Goal: Task Accomplishment & Management: Use online tool/utility

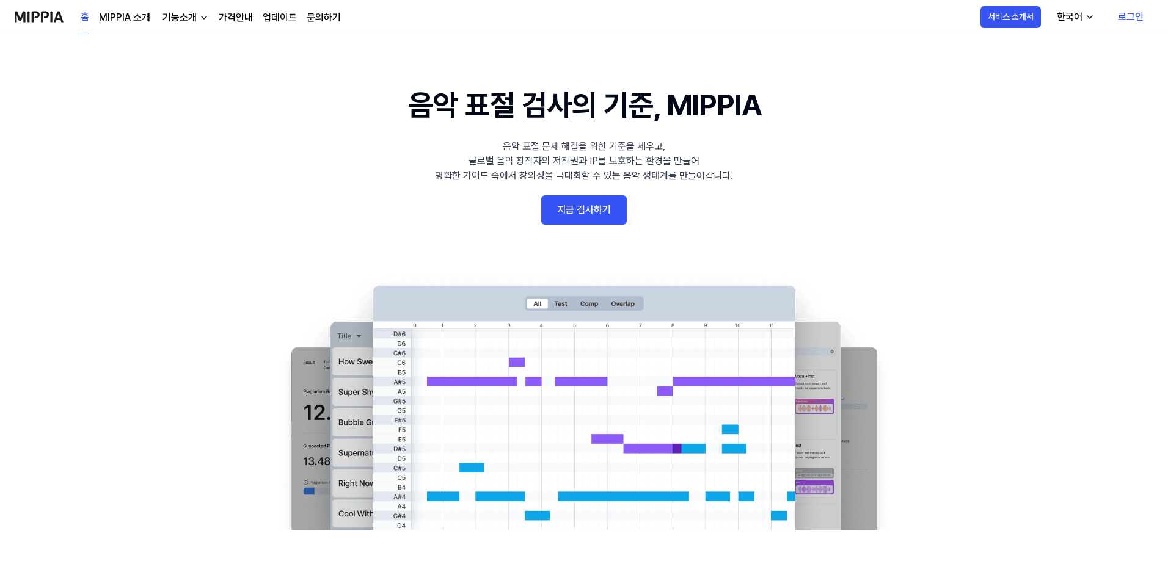
click at [605, 207] on link "지금 검사하기" at bounding box center [583, 209] width 85 height 29
click at [576, 204] on link "지금 검사하기" at bounding box center [583, 209] width 85 height 29
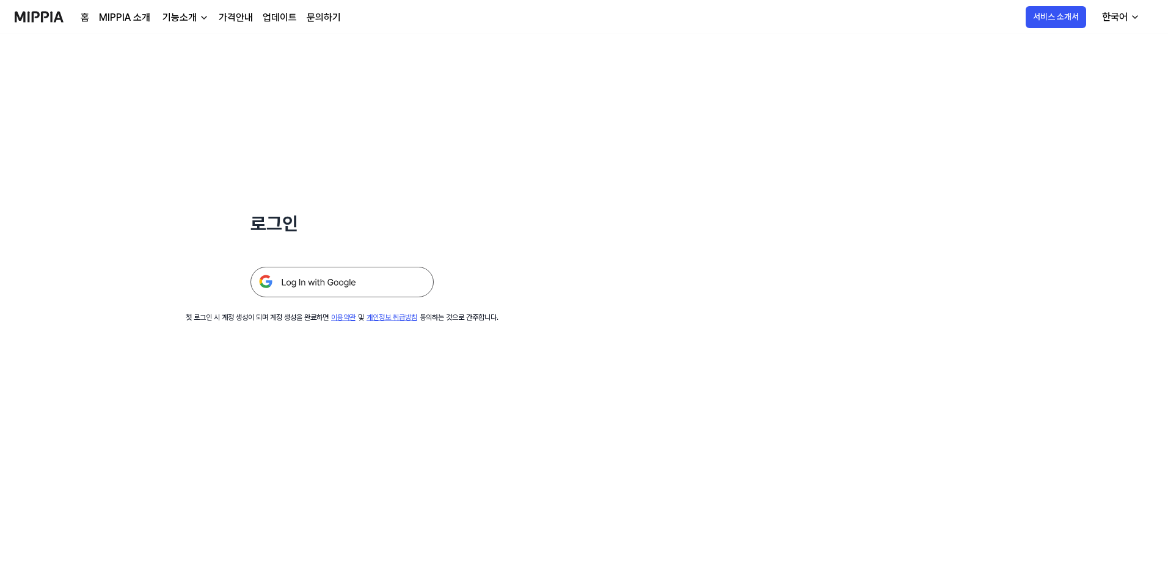
click at [339, 294] on img at bounding box center [341, 282] width 183 height 31
click at [354, 267] on img at bounding box center [341, 282] width 183 height 31
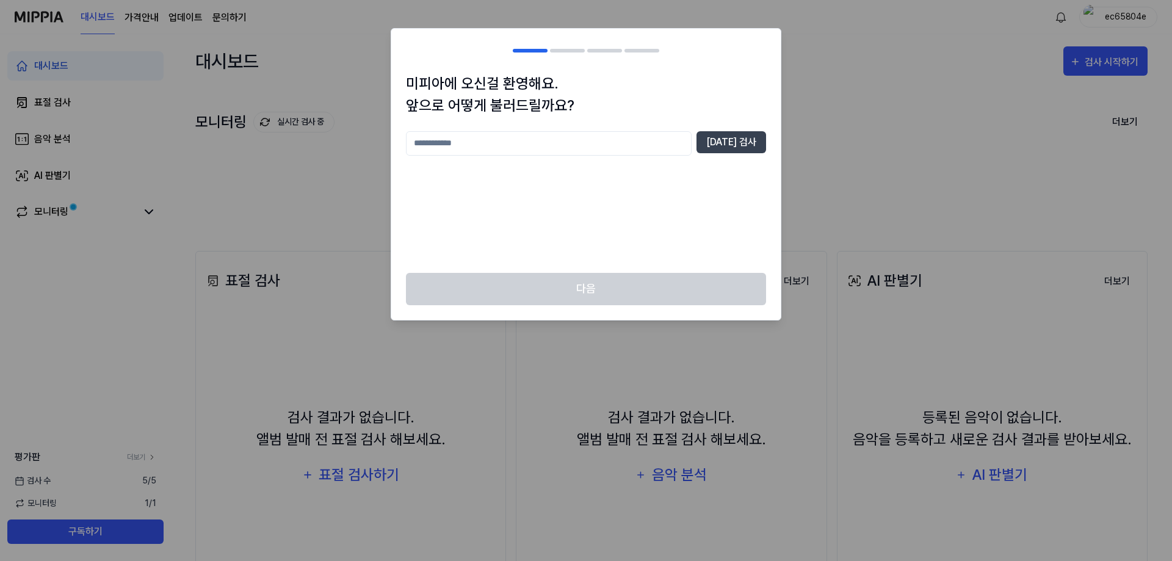
click at [645, 129] on div "미피아에 오신걸 환영해요. 앞으로 어떻게 불러드릴까요? 중복 검사" at bounding box center [586, 173] width 390 height 200
click at [646, 150] on input "text" at bounding box center [549, 143] width 286 height 24
type input "***"
click at [754, 146] on button "중복 검사" at bounding box center [732, 142] width 70 height 22
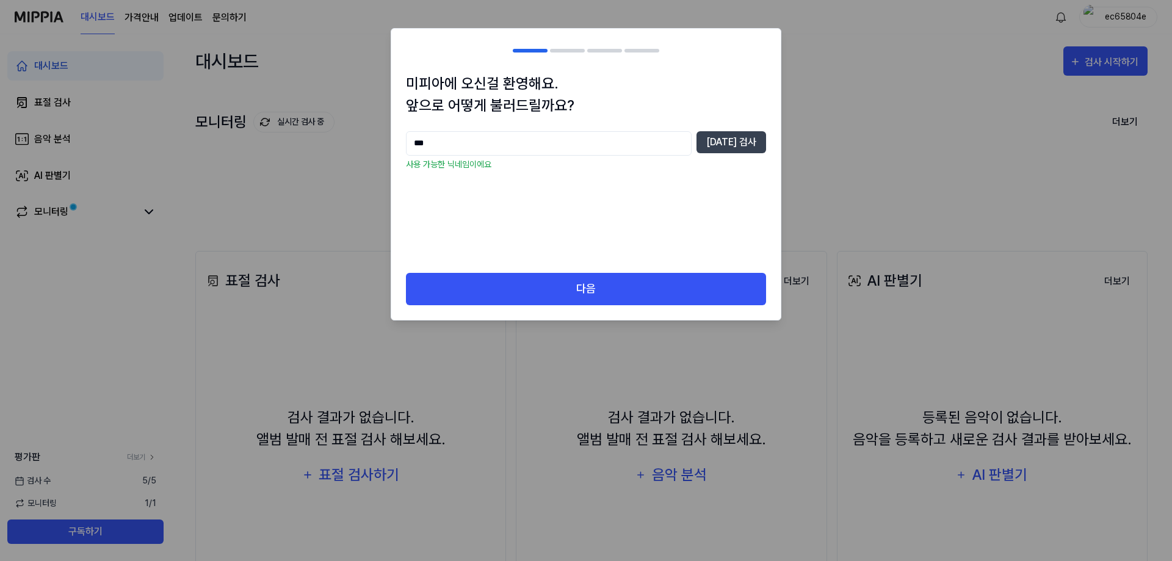
click at [728, 269] on div "미피아에 오신걸 환영해요. 앞으로 어떻게 불러드릴까요? *** 중복 검사 사용 가능한 닉네임이에요" at bounding box center [586, 173] width 390 height 200
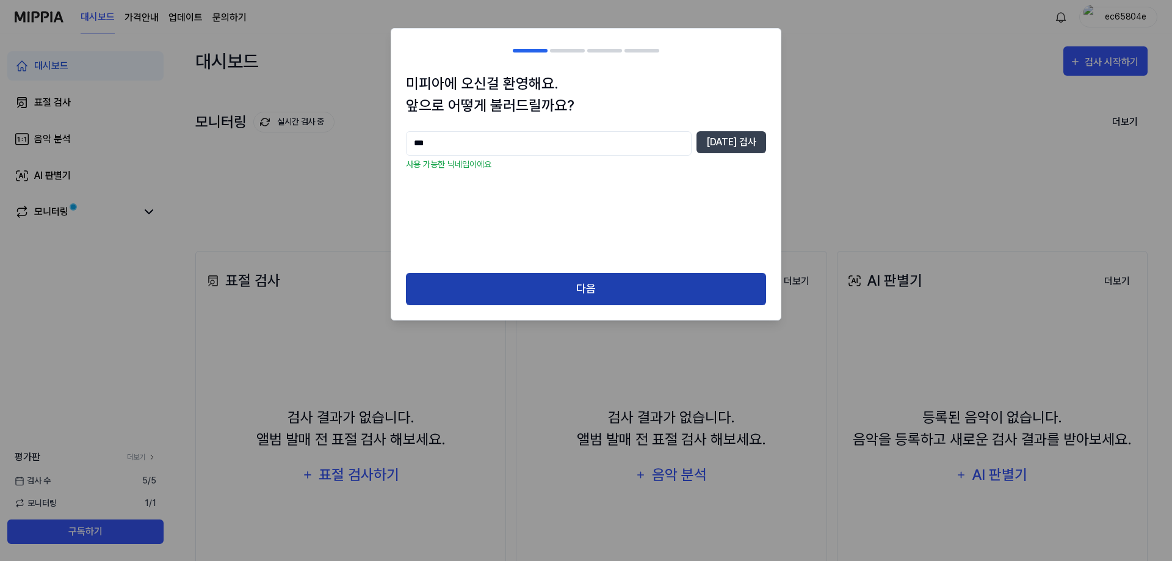
click at [723, 300] on button "다음" at bounding box center [586, 289] width 360 height 32
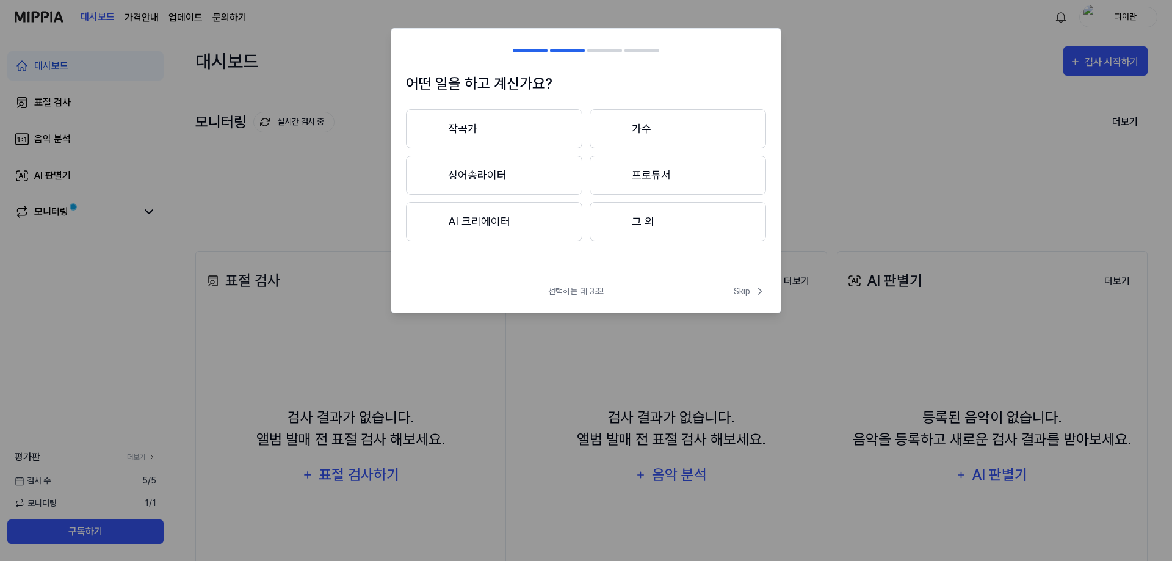
click at [639, 216] on button "그 외" at bounding box center [678, 221] width 176 height 39
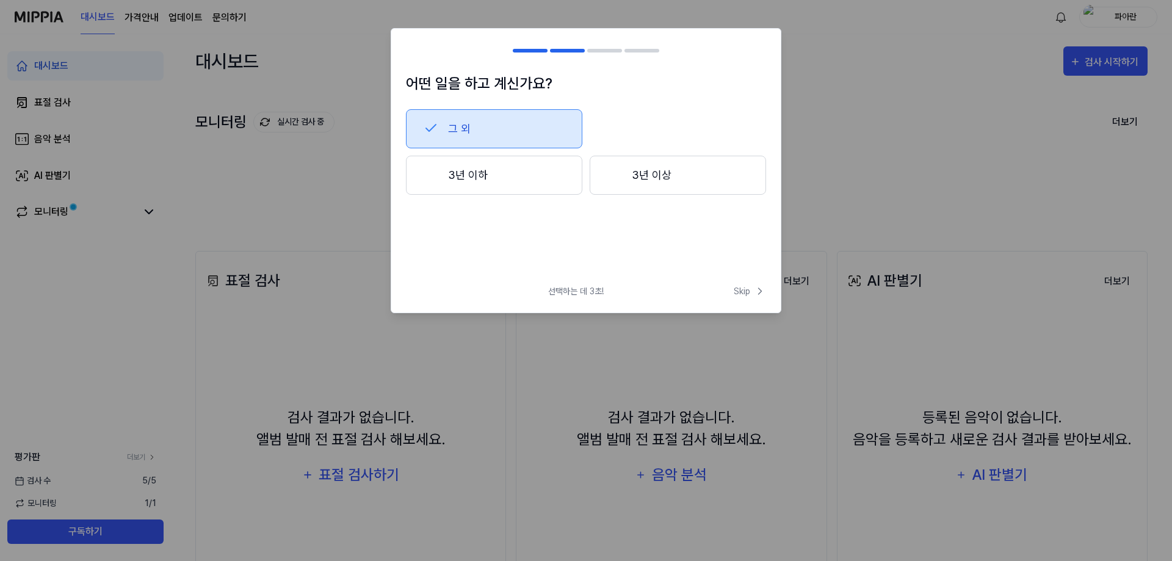
click at [453, 157] on button "3년 이하" at bounding box center [494, 175] width 176 height 39
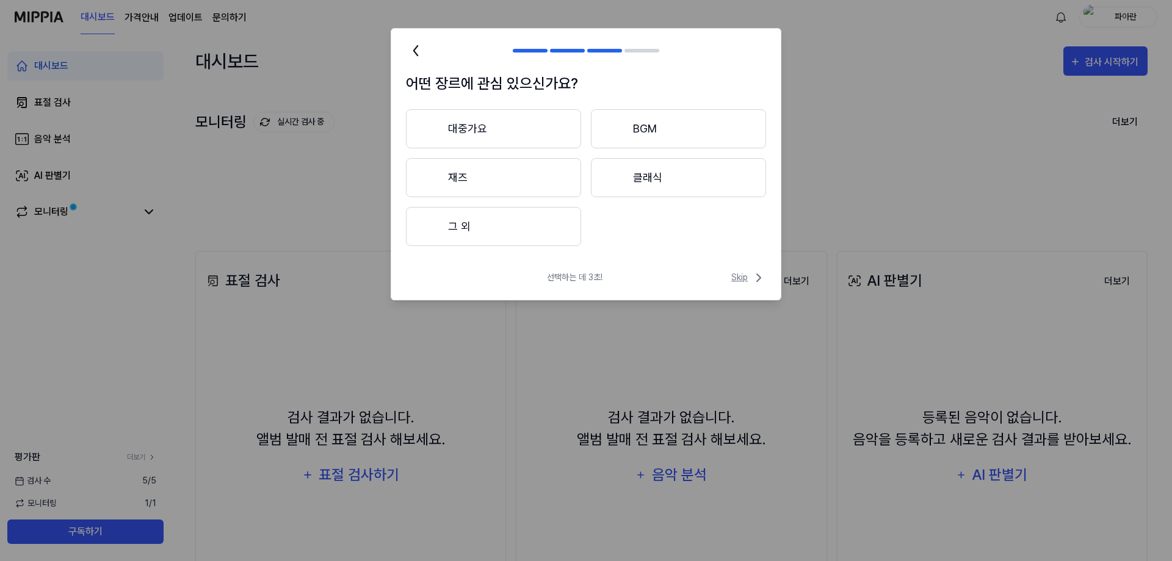
click at [753, 280] on icon at bounding box center [759, 278] width 15 height 15
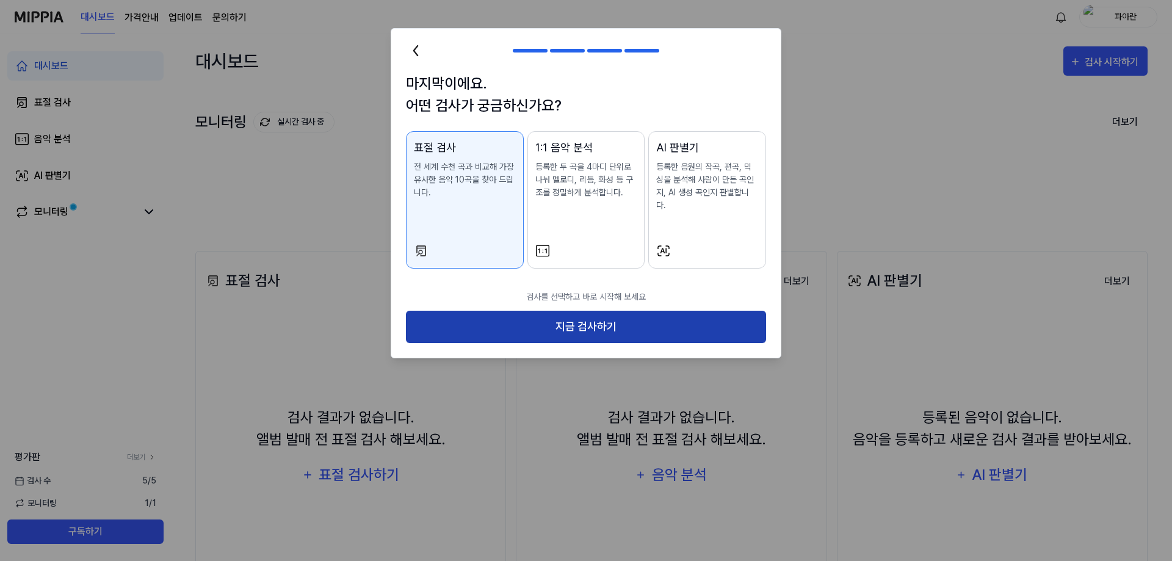
click at [614, 315] on button "지금 검사하기" at bounding box center [586, 327] width 360 height 32
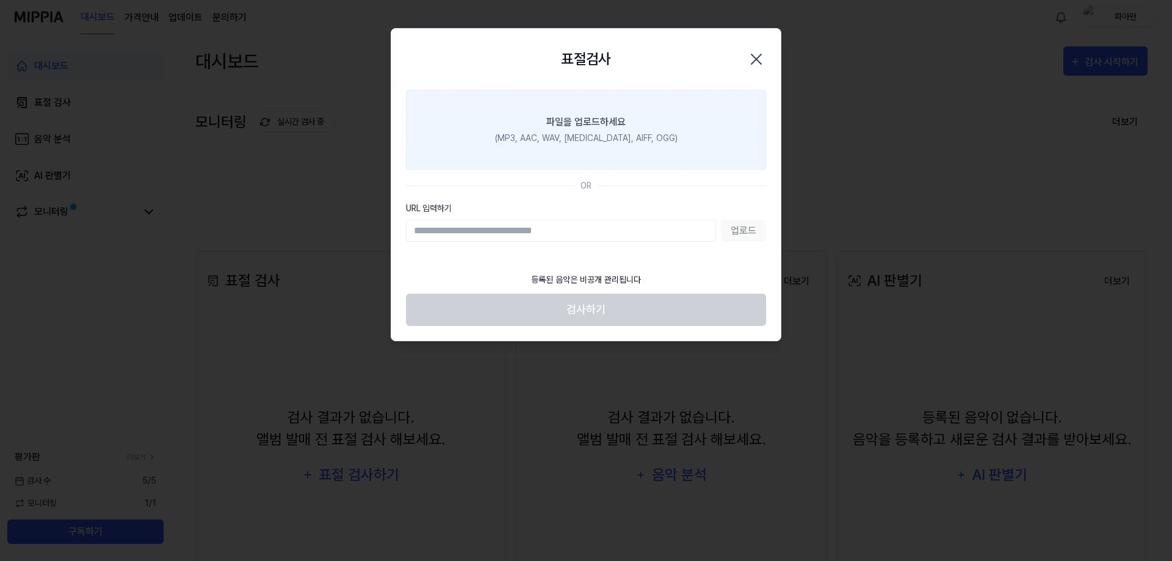
click at [692, 134] on label "파일을 업로드하세요 (MP3, AAC, WAV, FLAC, AIFF, OGG)" at bounding box center [586, 130] width 360 height 80
click at [0, 0] on input "파일을 업로드하세요 (MP3, AAC, WAV, FLAC, AIFF, OGG)" at bounding box center [0, 0] width 0 height 0
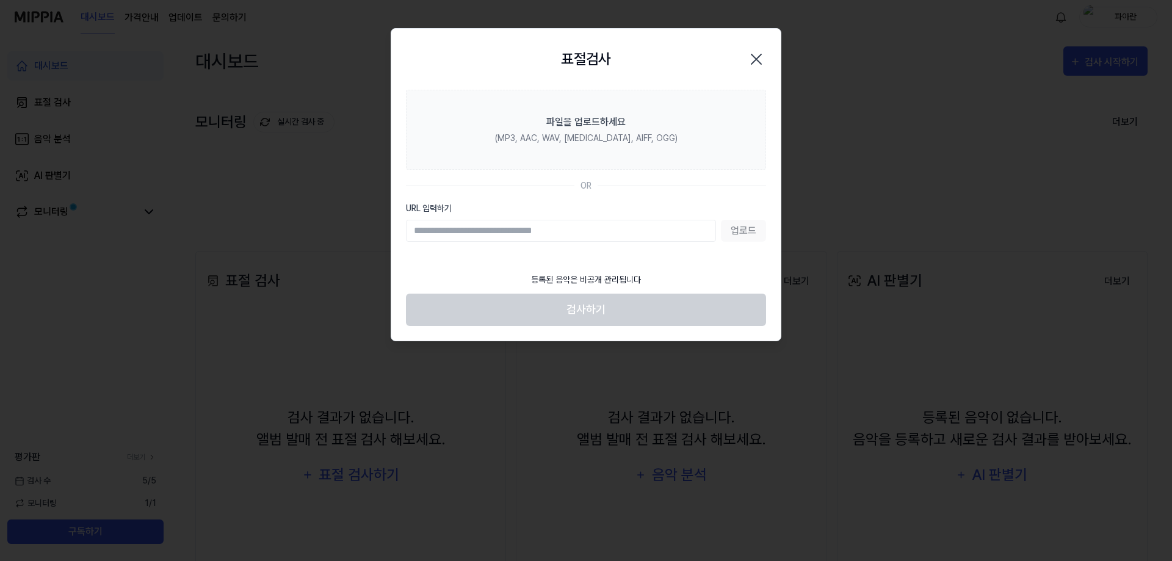
click at [752, 56] on icon "button" at bounding box center [757, 59] width 20 height 20
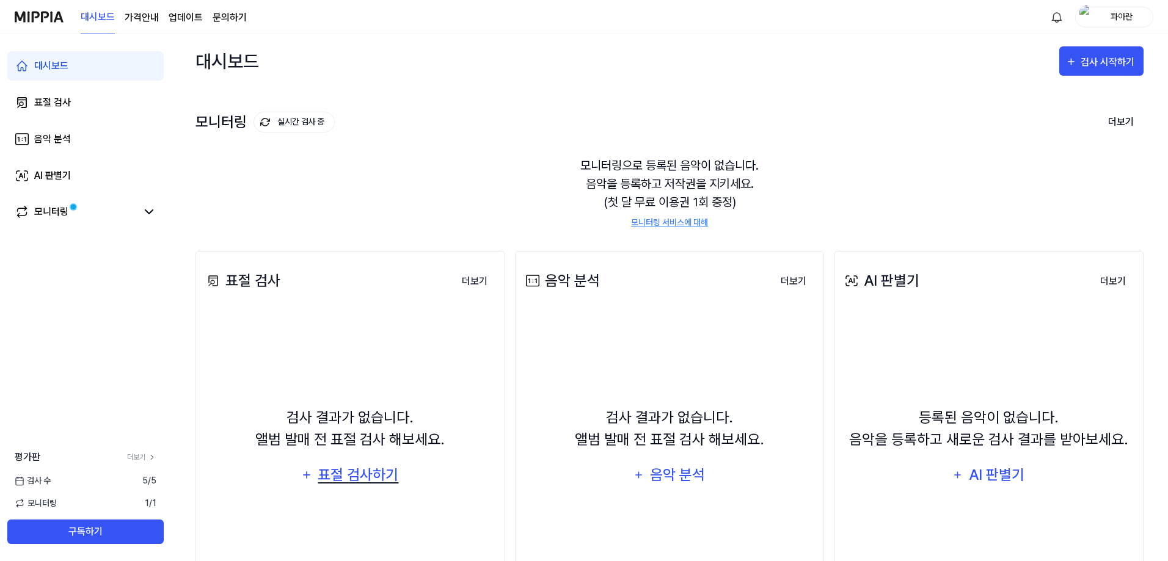
click at [353, 483] on div "표절 검사하기" at bounding box center [358, 474] width 83 height 23
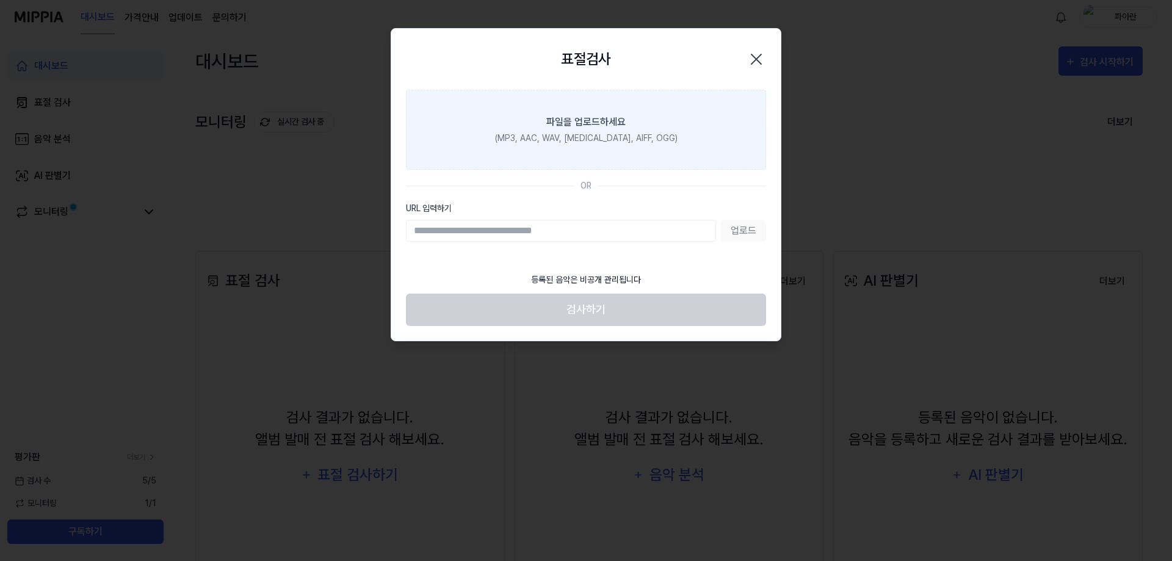
click at [600, 149] on label "파일을 업로드하세요 (MP3, AAC, WAV, FLAC, AIFF, OGG)" at bounding box center [586, 130] width 360 height 80
click at [0, 0] on input "파일을 업로드하세요 (MP3, AAC, WAV, FLAC, AIFF, OGG)" at bounding box center [0, 0] width 0 height 0
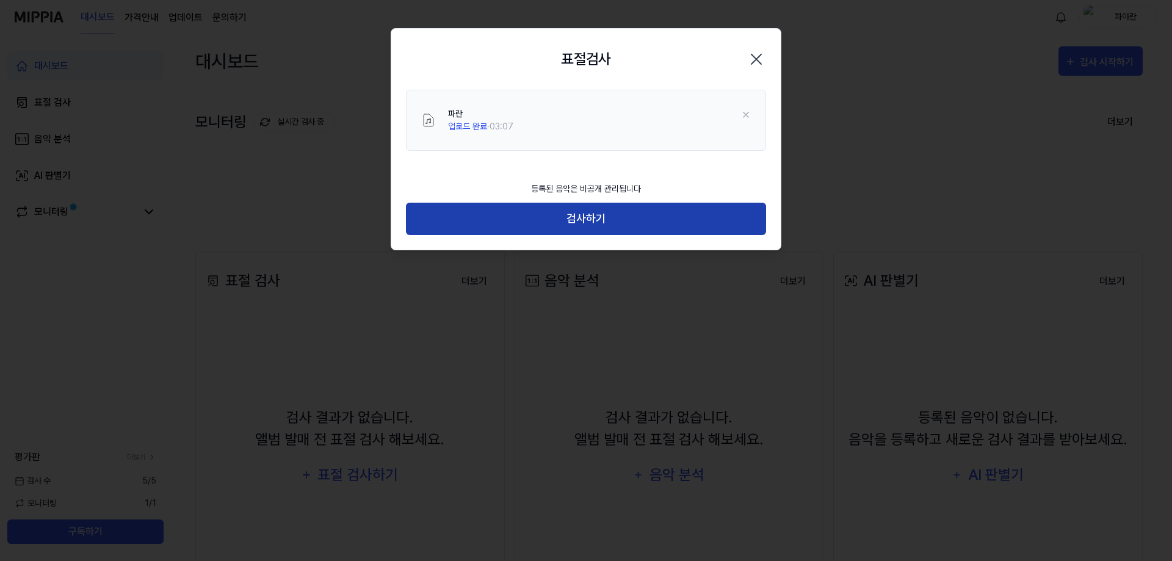
click at [602, 214] on button "검사하기" at bounding box center [586, 219] width 360 height 32
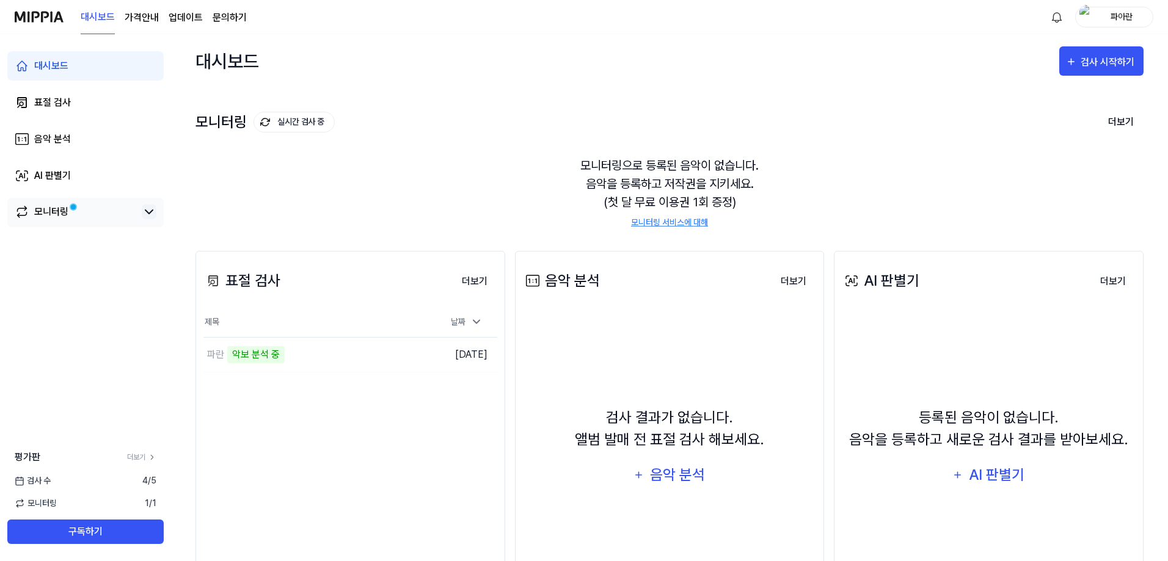
click at [142, 215] on icon at bounding box center [149, 212] width 15 height 15
click at [89, 216] on link "모니터링" at bounding box center [76, 212] width 122 height 15
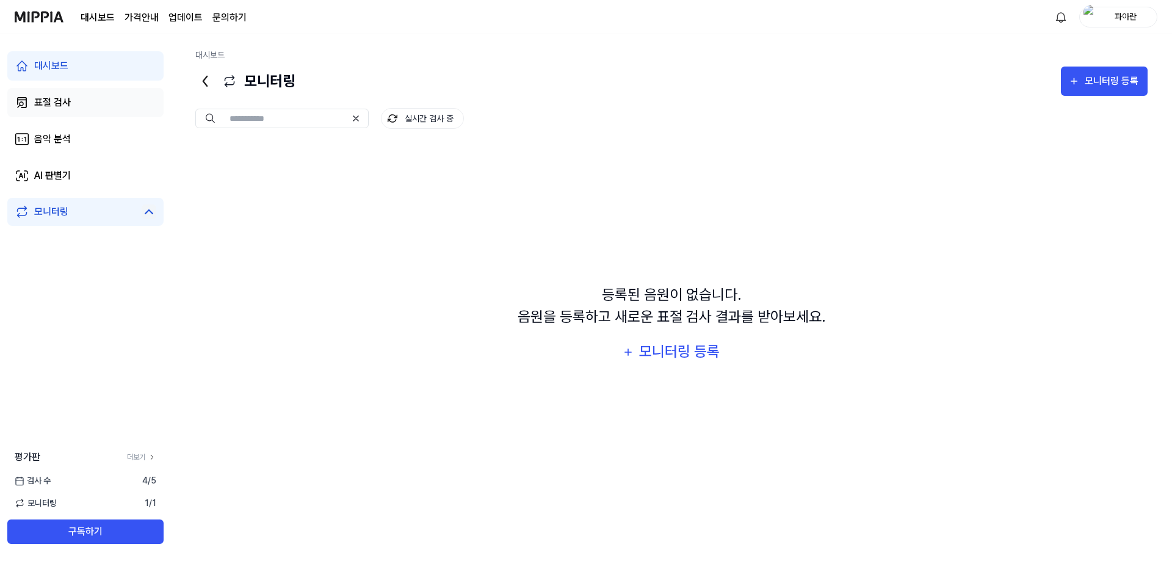
click at [115, 111] on link "표절 검사" at bounding box center [85, 102] width 156 height 29
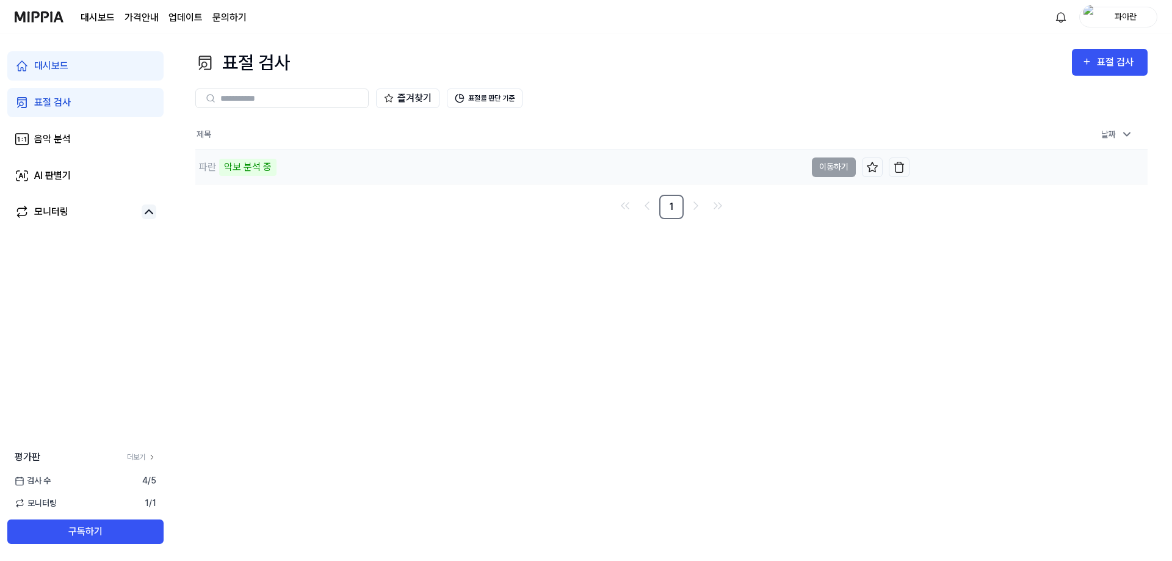
click at [837, 172] on td "파란 악보 분석 중 이동하기" at bounding box center [552, 167] width 714 height 34
click at [514, 102] on button "표절률 판단 기준" at bounding box center [485, 99] width 76 height 20
click at [577, 90] on div "즐겨찾기 표절률 판단 기준" at bounding box center [671, 99] width 953 height 20
click at [445, 175] on div "파란 악보 분석 중" at bounding box center [500, 167] width 611 height 34
click at [591, 309] on div "표절 검사 표절 검사 표절 검사 음악 분석 AI 판별기 즐겨찾기 표절률 판단 기준 제목 날짜 파란 악보 분석 중 이동하기 2025.08.15 …" at bounding box center [671, 297] width 1001 height 527
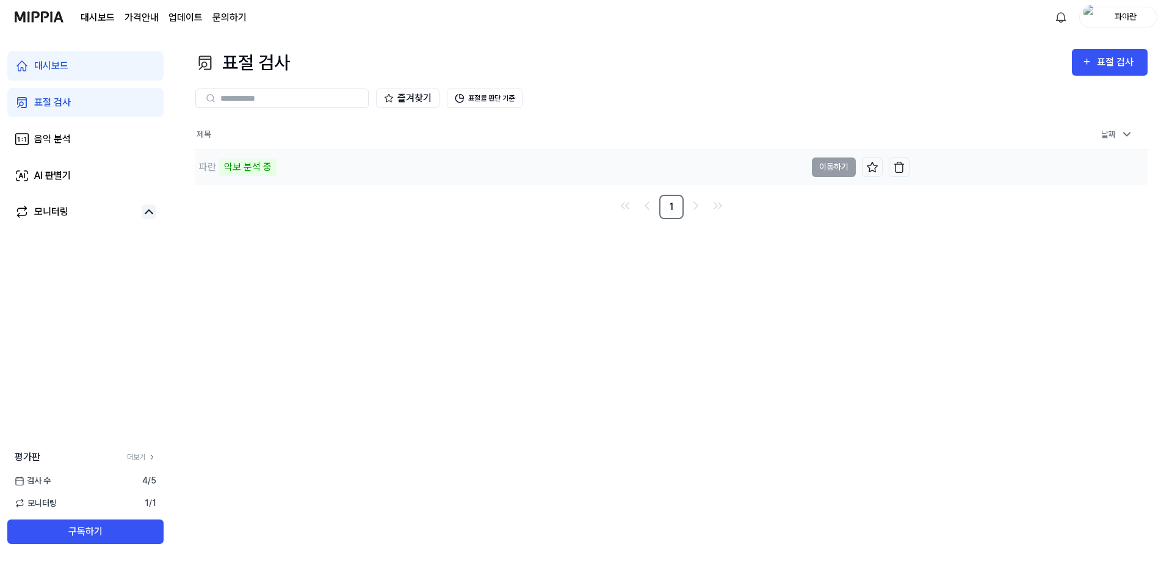
click at [420, 159] on div "파란 악보 분석 중" at bounding box center [500, 167] width 611 height 34
click at [419, 159] on div "파란 악보 분석 중" at bounding box center [500, 167] width 611 height 34
click at [71, 210] on link "모니터링" at bounding box center [76, 212] width 122 height 15
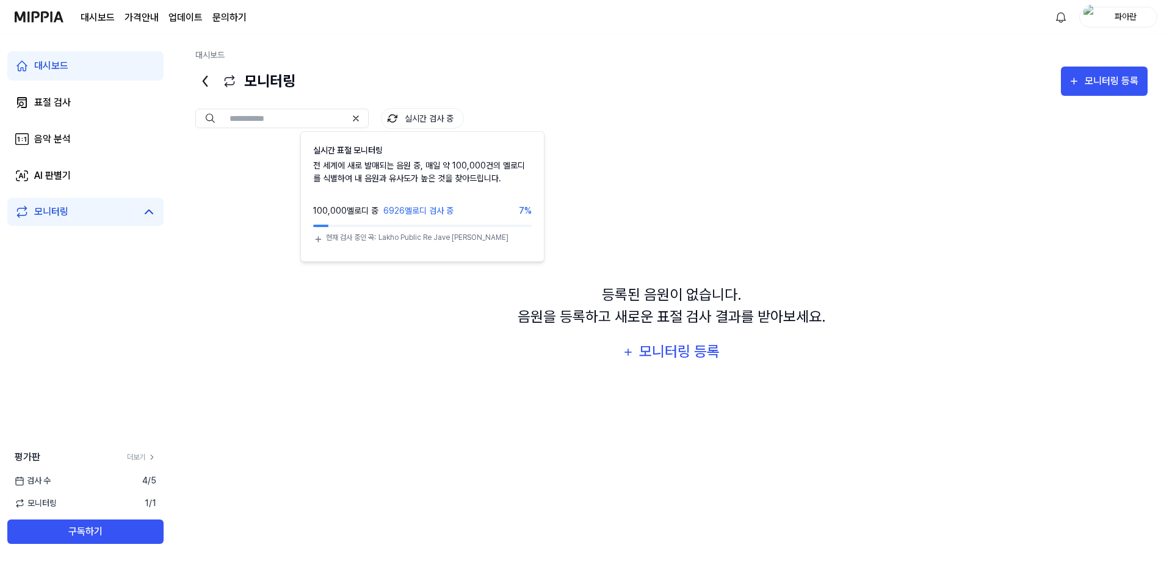
click at [435, 121] on button "실시간 검사 중" at bounding box center [422, 118] width 83 height 21
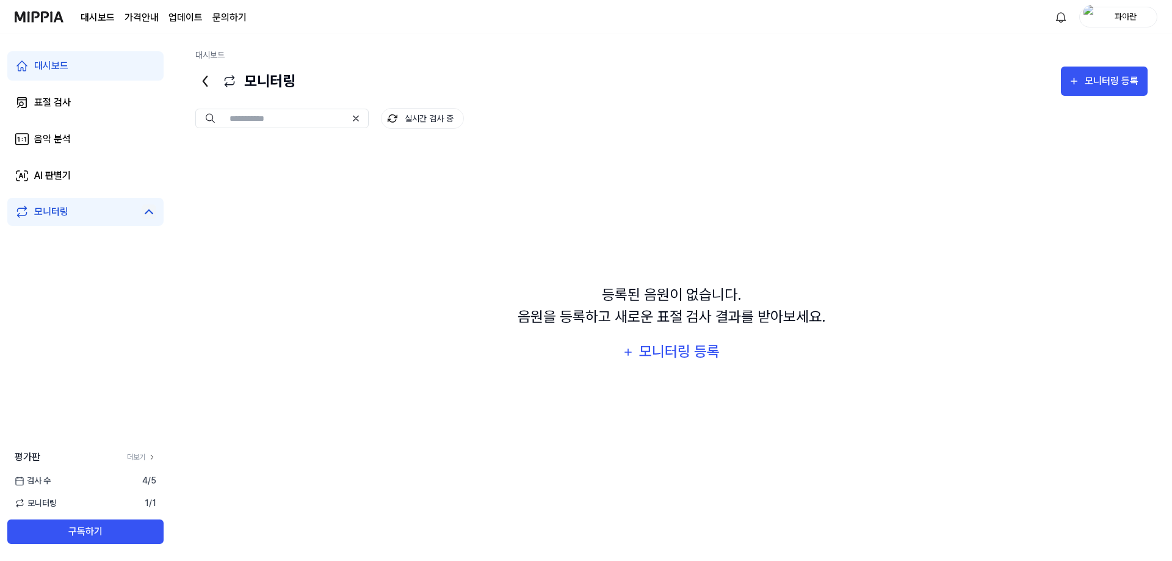
click at [504, 66] on div "대시보드" at bounding box center [671, 58] width 953 height 18
